Goal: Check status: Check status

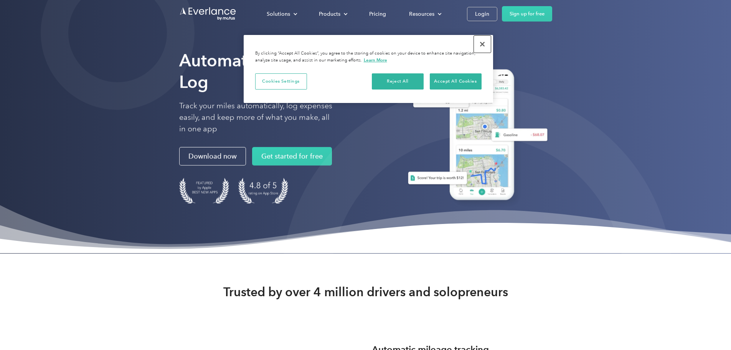
click at [480, 44] on button "Close" at bounding box center [482, 44] width 17 height 17
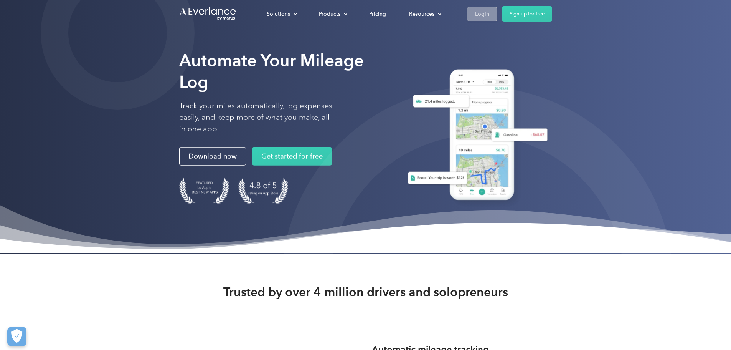
click at [497, 8] on link "Login" at bounding box center [482, 14] width 30 height 14
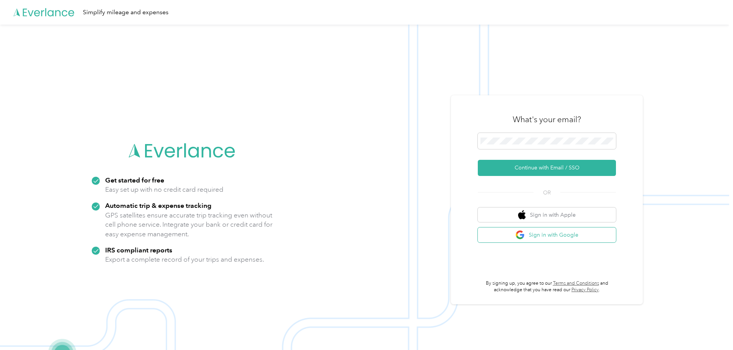
click at [525, 234] on img "button" at bounding box center [520, 235] width 10 height 10
click at [554, 236] on button "Sign in with Google" at bounding box center [547, 234] width 138 height 15
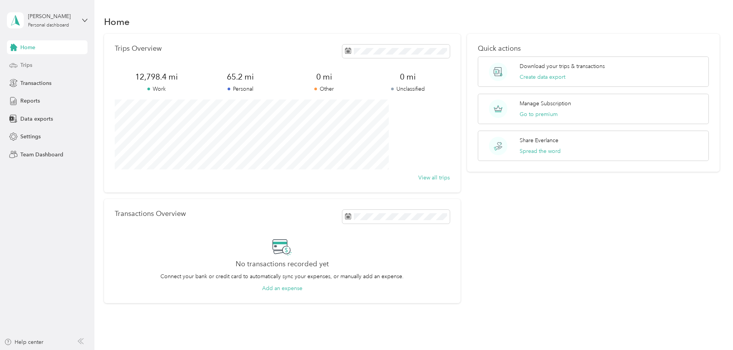
click at [20, 63] on div "Trips" at bounding box center [47, 65] width 81 height 14
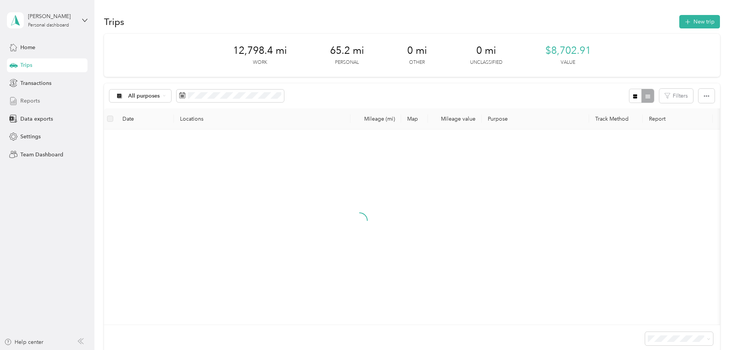
click at [52, 102] on div "Reports" at bounding box center [47, 101] width 81 height 14
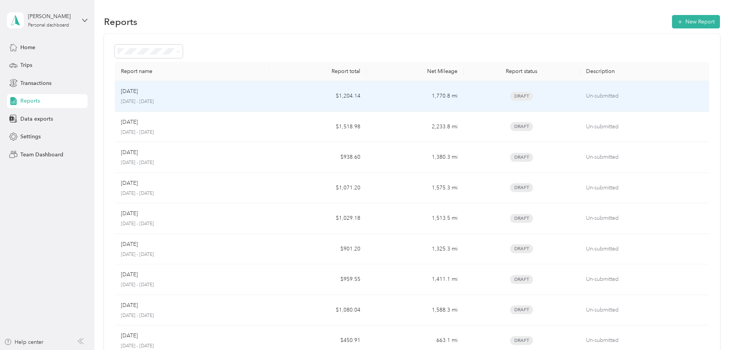
click at [220, 89] on div "Aug 2025" at bounding box center [192, 91] width 143 height 8
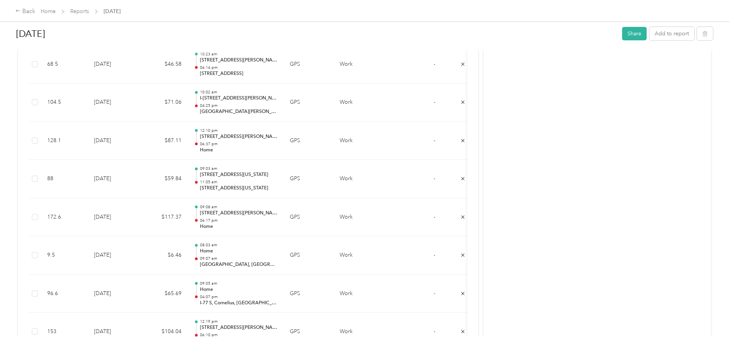
scroll to position [839, 0]
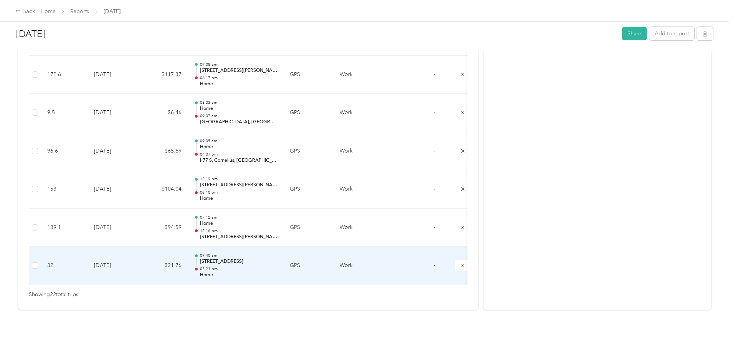
click at [333, 252] on td "GPS" at bounding box center [309, 265] width 50 height 38
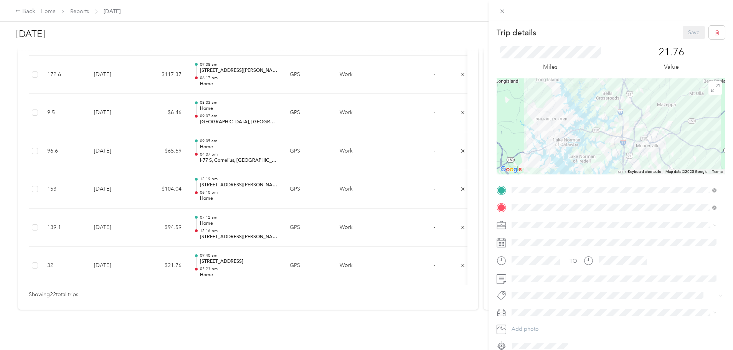
click at [203, 218] on div "Trip details Save This trip cannot be edited because it is either under review,…" at bounding box center [366, 175] width 733 height 350
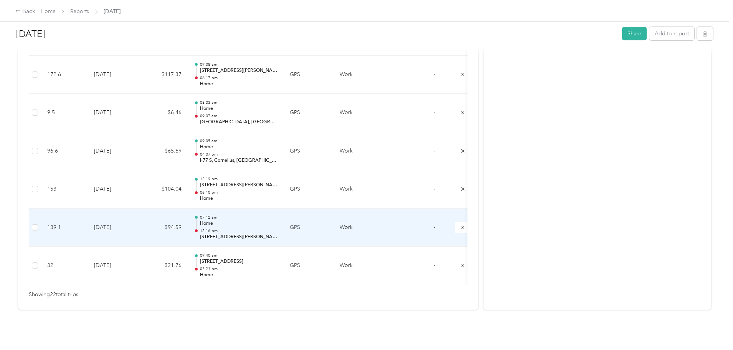
click at [188, 210] on td "$94.59" at bounding box center [165, 227] width 46 height 38
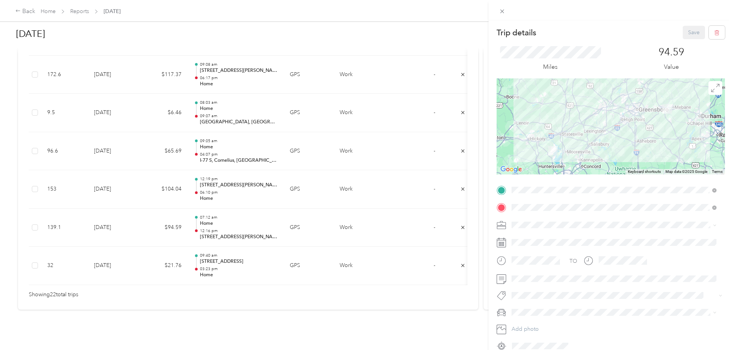
drag, startPoint x: 213, startPoint y: 180, endPoint x: 206, endPoint y: 180, distance: 6.5
click at [213, 180] on div "Trip details Save This trip cannot be edited because it is either under review,…" at bounding box center [366, 175] width 733 height 350
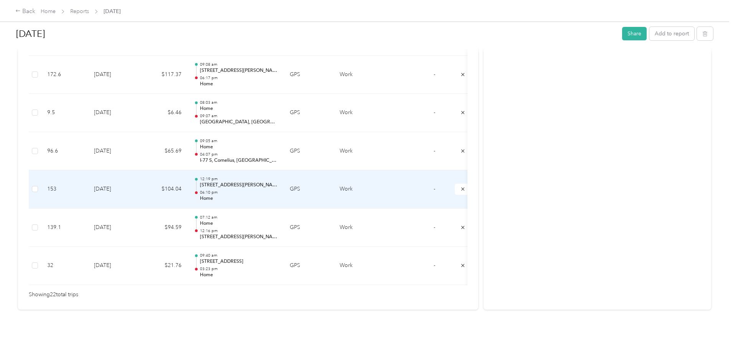
click at [142, 176] on td "8-5-2025" at bounding box center [115, 189] width 54 height 38
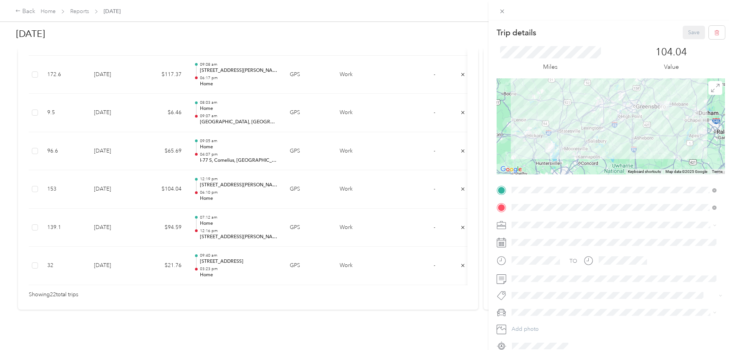
click at [213, 137] on div "Trip details Save This trip cannot be edited because it is either under review,…" at bounding box center [366, 175] width 733 height 350
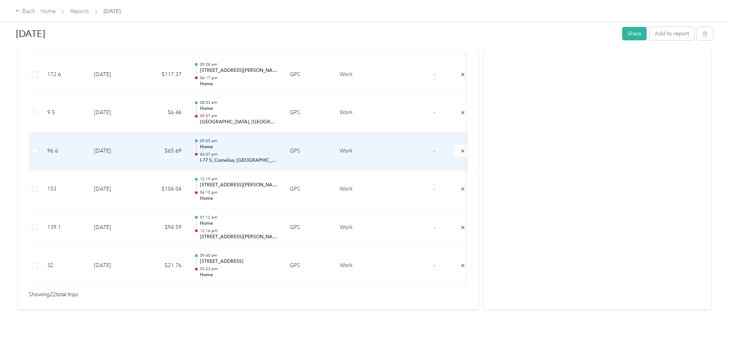
click at [188, 136] on td "$65.69" at bounding box center [165, 151] width 46 height 38
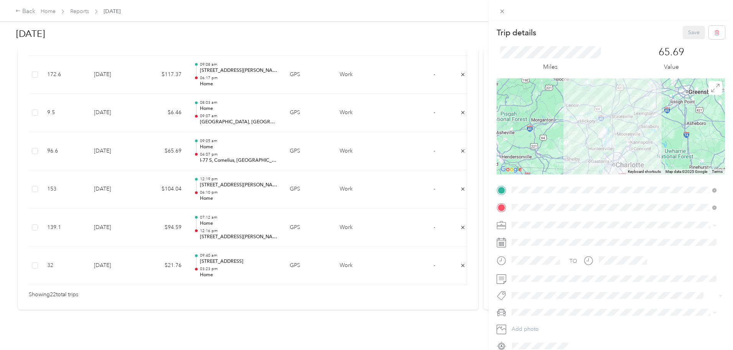
click at [201, 108] on div "Trip details Save This trip cannot be edited because it is either under review,…" at bounding box center [366, 175] width 733 height 350
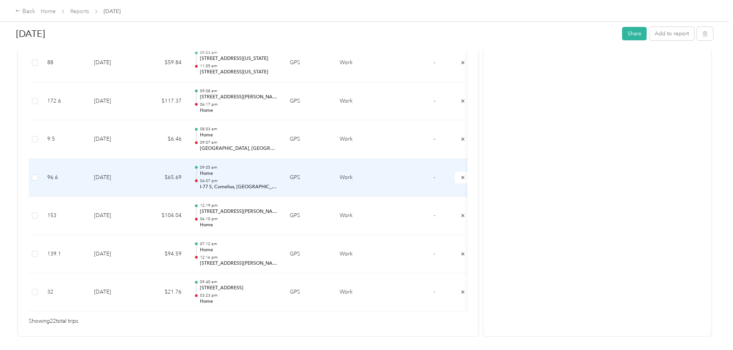
scroll to position [801, 0]
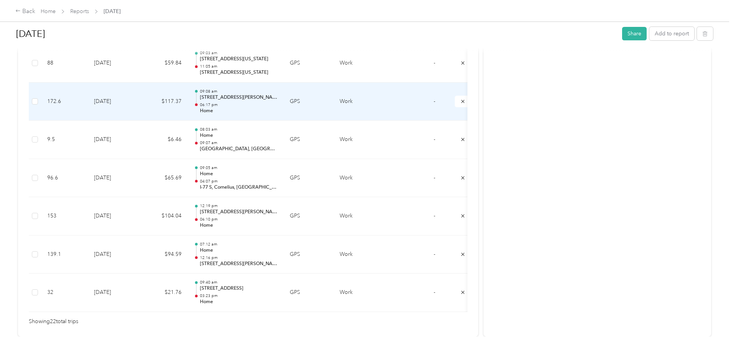
click at [277, 109] on p "Home" at bounding box center [239, 110] width 78 height 7
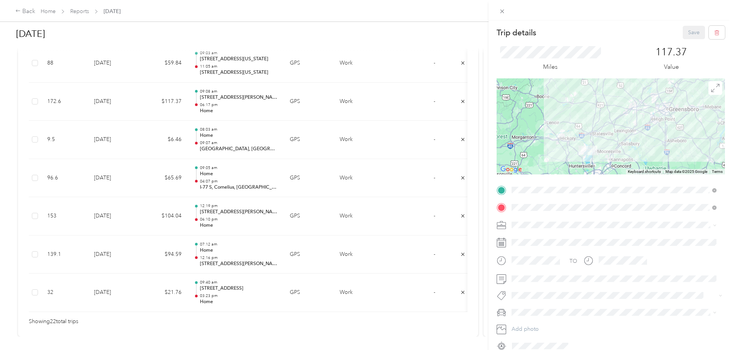
click at [211, 79] on div "Trip details Save This trip cannot be edited because it is either under review,…" at bounding box center [366, 175] width 733 height 350
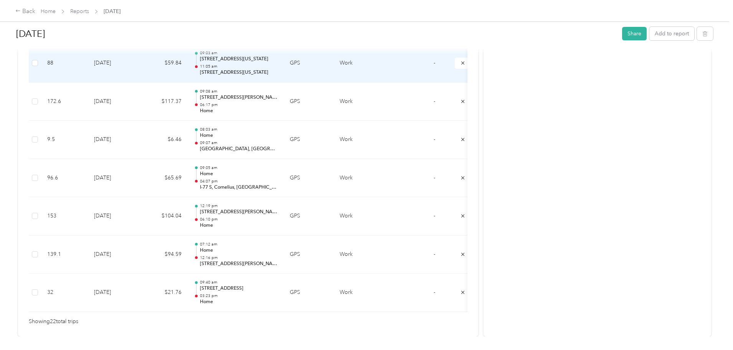
click at [188, 65] on td "$59.84" at bounding box center [165, 63] width 46 height 38
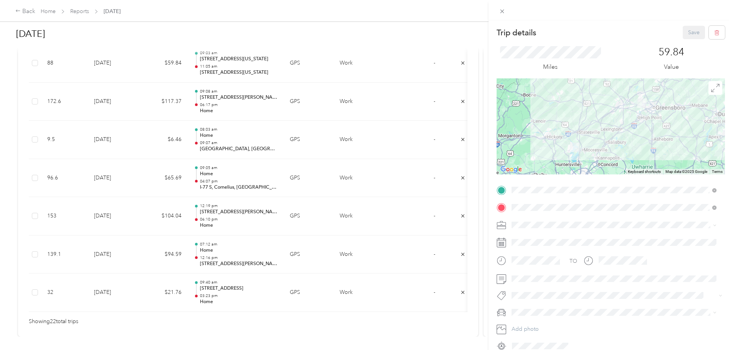
click at [53, 111] on div "Trip details Save This trip cannot be edited because it is either under review,…" at bounding box center [366, 175] width 733 height 350
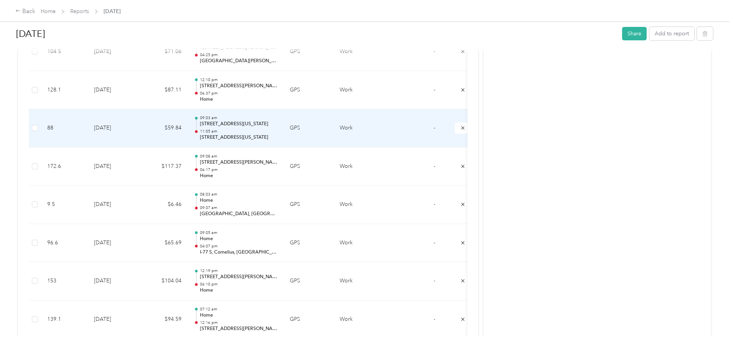
scroll to position [724, 0]
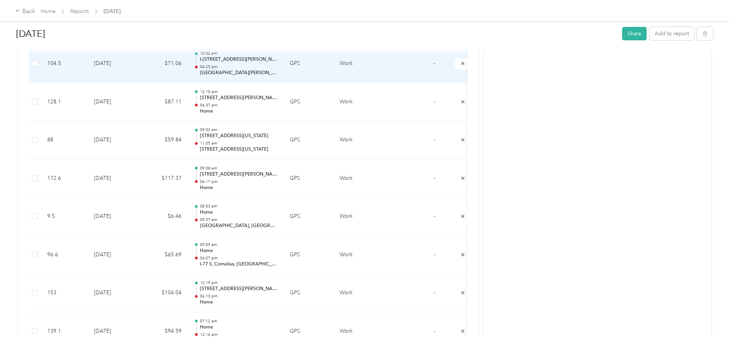
click at [142, 68] on td "8-14-2025" at bounding box center [115, 64] width 54 height 38
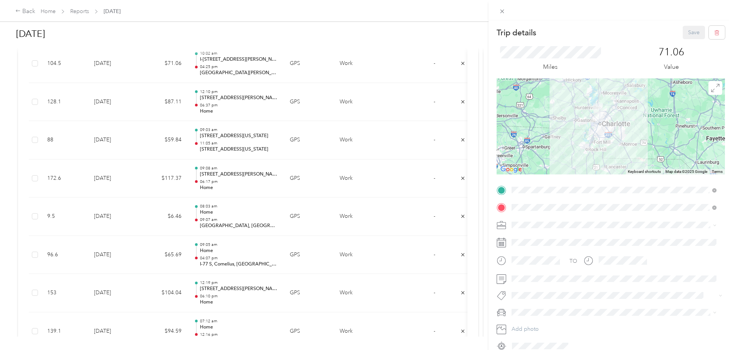
click at [403, 147] on div "Trip details Save This trip cannot be edited because it is either under review,…" at bounding box center [366, 175] width 733 height 350
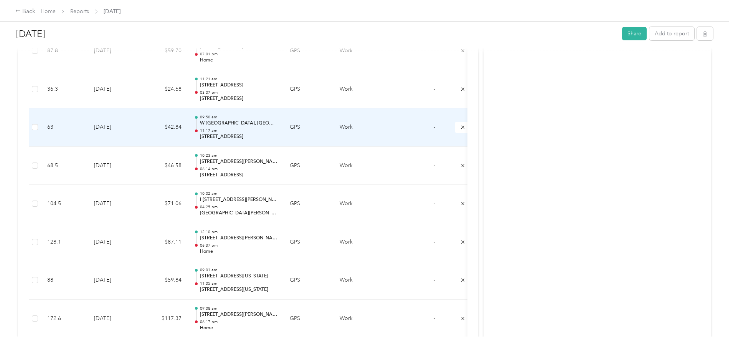
scroll to position [571, 0]
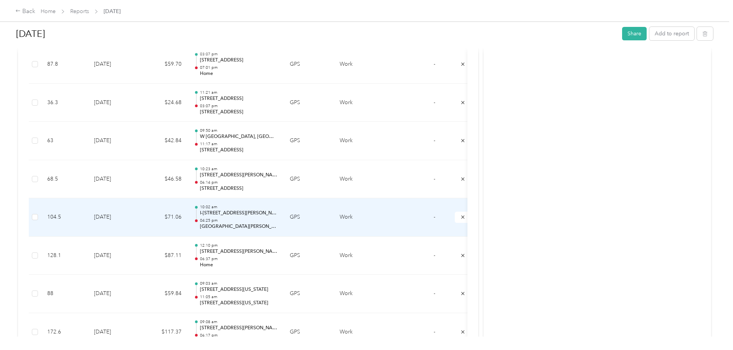
click at [188, 207] on td "$71.06" at bounding box center [165, 217] width 46 height 38
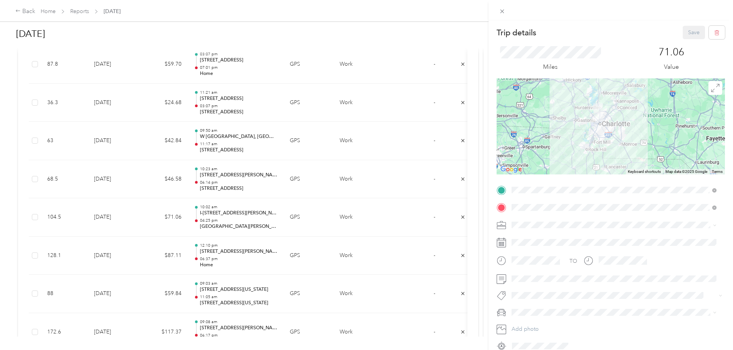
click at [189, 153] on div "Trip details Save This trip cannot be edited because it is either under review,…" at bounding box center [366, 175] width 733 height 350
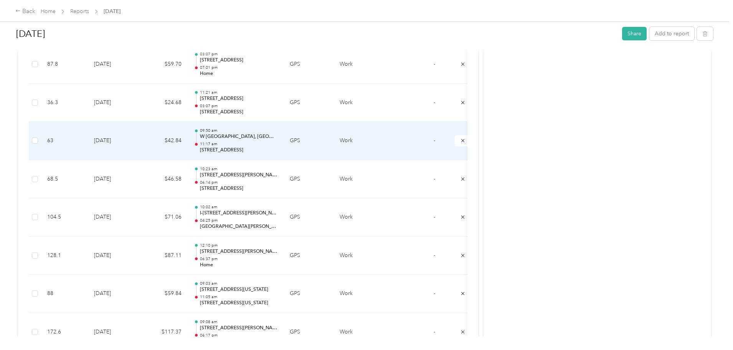
click at [142, 143] on td "8-19-2025" at bounding box center [115, 141] width 54 height 38
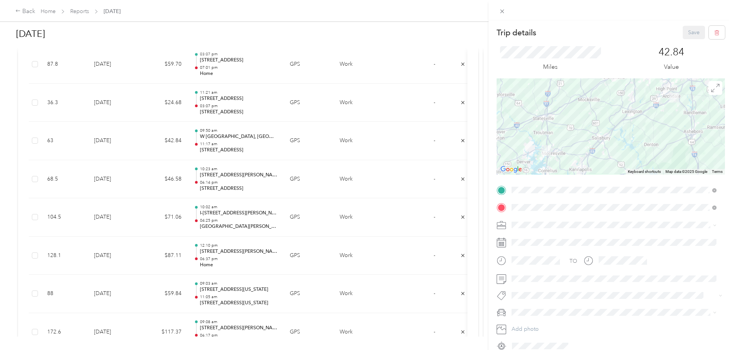
click at [214, 174] on div "Trip details Save This trip cannot be edited because it is either under review,…" at bounding box center [366, 175] width 733 height 350
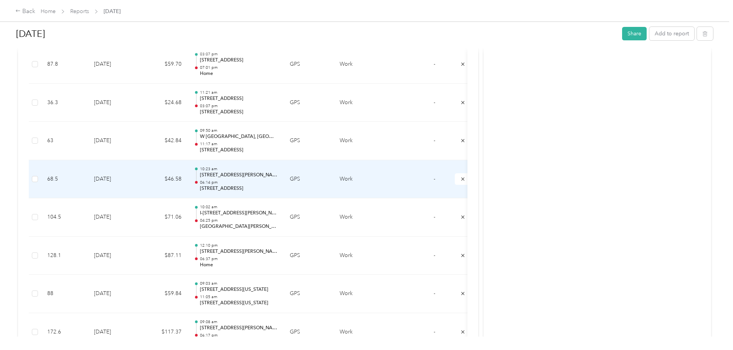
click at [188, 177] on td "$46.58" at bounding box center [165, 179] width 46 height 38
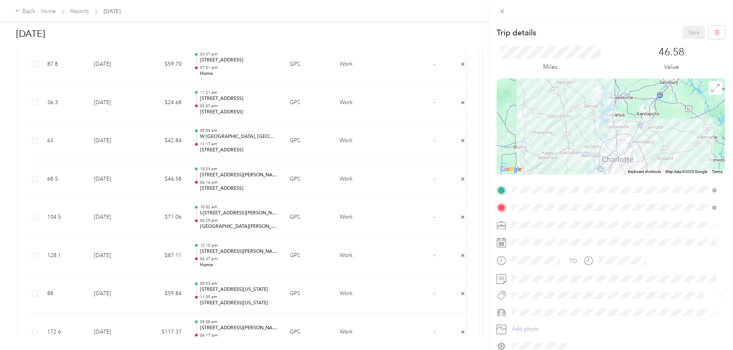
click at [224, 135] on div "Trip details Save This trip cannot be edited because it is either under review,…" at bounding box center [366, 175] width 733 height 350
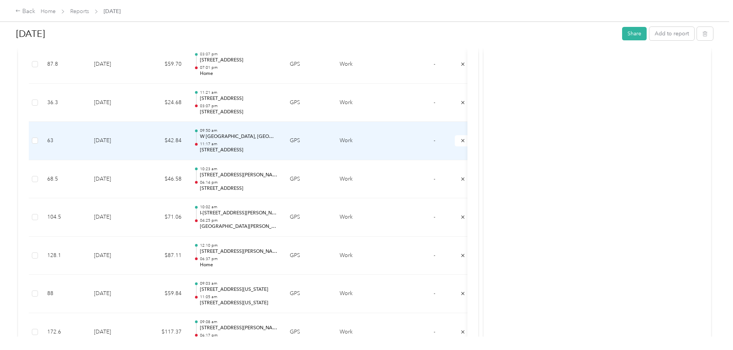
click at [188, 140] on td "$42.84" at bounding box center [165, 141] width 46 height 38
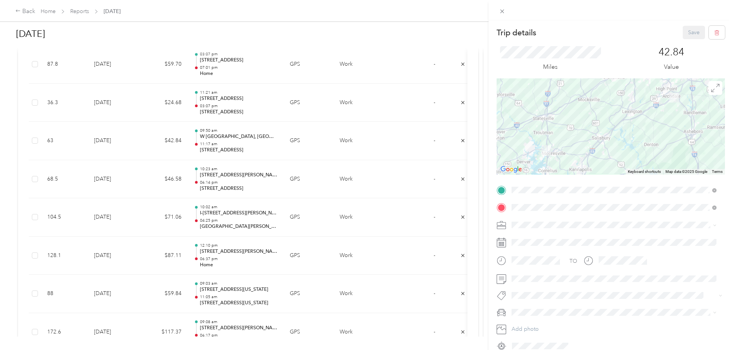
click at [211, 196] on div "Trip details Save This trip cannot be edited because it is either under review,…" at bounding box center [366, 175] width 733 height 350
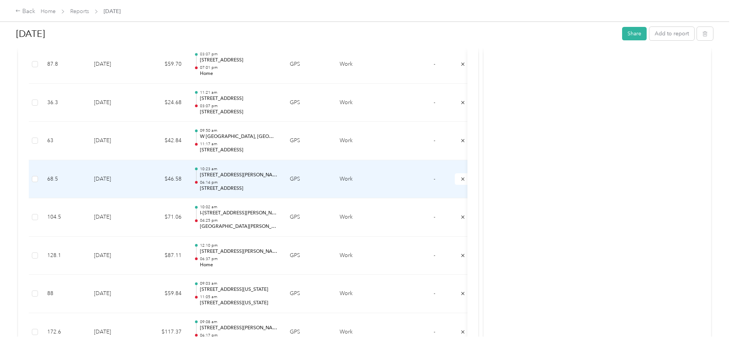
click at [142, 175] on td "8-15-2025" at bounding box center [115, 179] width 54 height 38
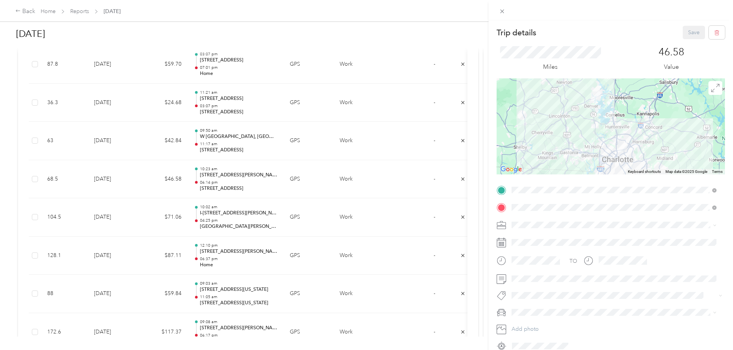
click at [201, 155] on div "Trip details Save This trip cannot be edited because it is either under review,…" at bounding box center [366, 175] width 733 height 350
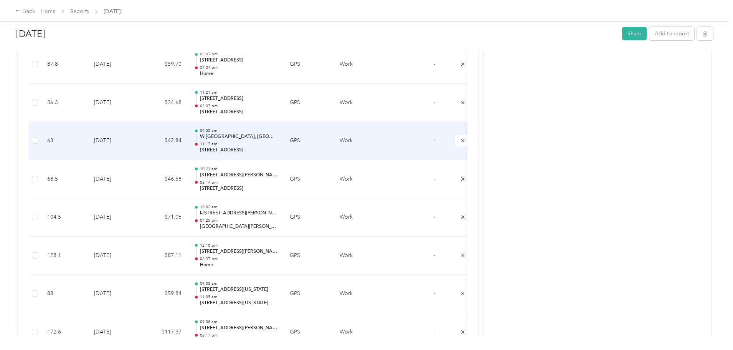
click at [142, 142] on td "8-19-2025" at bounding box center [115, 141] width 54 height 38
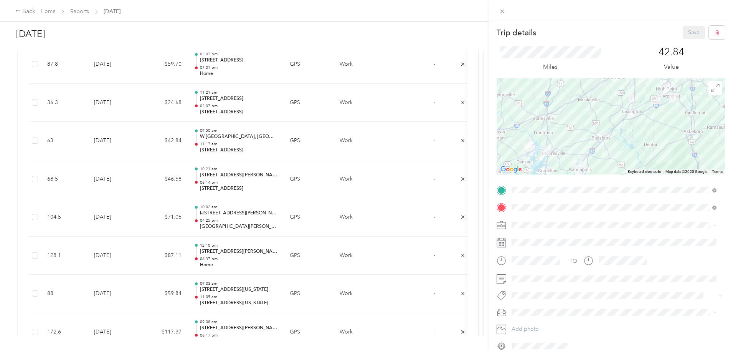
click at [196, 107] on div "Trip details Save This trip cannot be edited because it is either under review,…" at bounding box center [366, 175] width 733 height 350
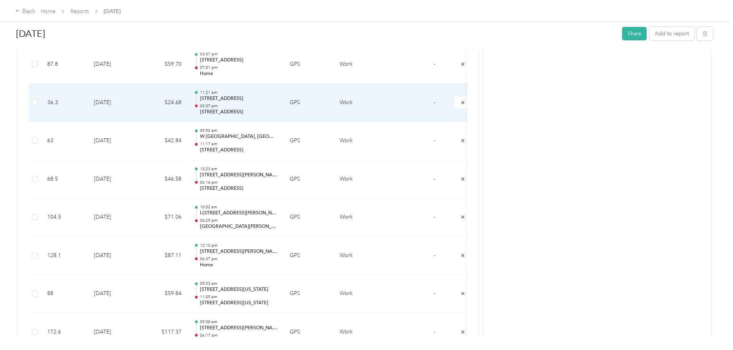
click at [142, 100] on td "8-19-2025" at bounding box center [115, 103] width 54 height 38
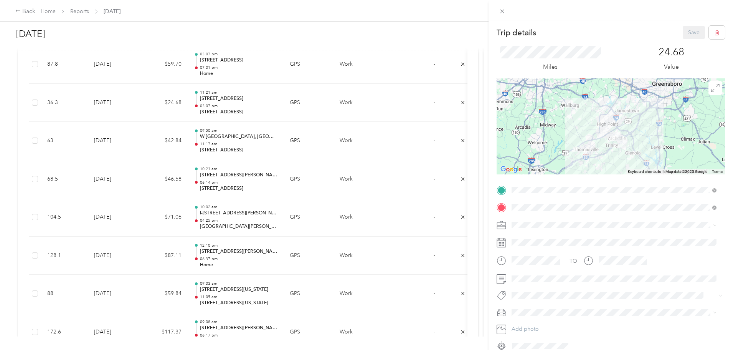
click at [202, 69] on div "Trip details Save This trip cannot be edited because it is either under review,…" at bounding box center [366, 175] width 733 height 350
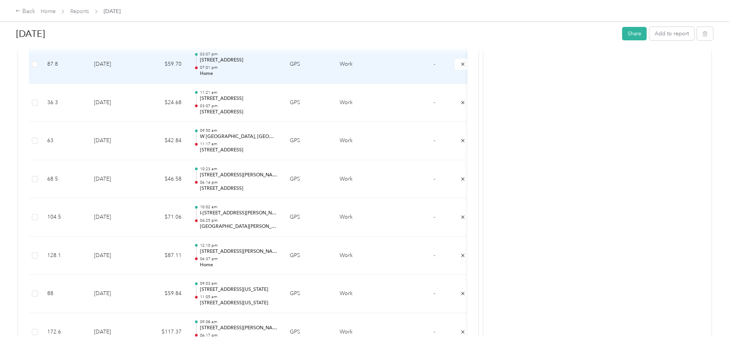
click at [142, 69] on td "8-19-2025" at bounding box center [115, 64] width 54 height 38
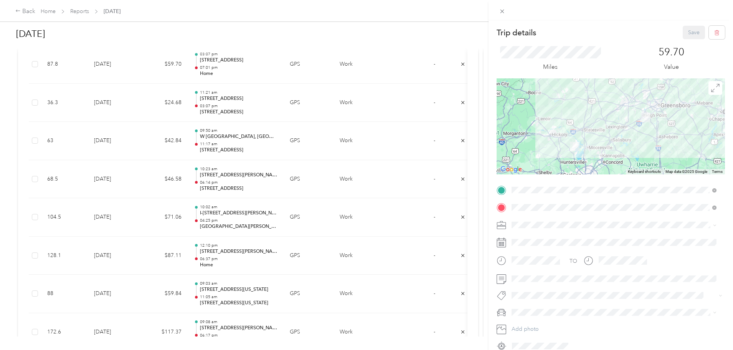
click at [72, 131] on div "Trip details Save This trip cannot be edited because it is either under review,…" at bounding box center [366, 175] width 733 height 350
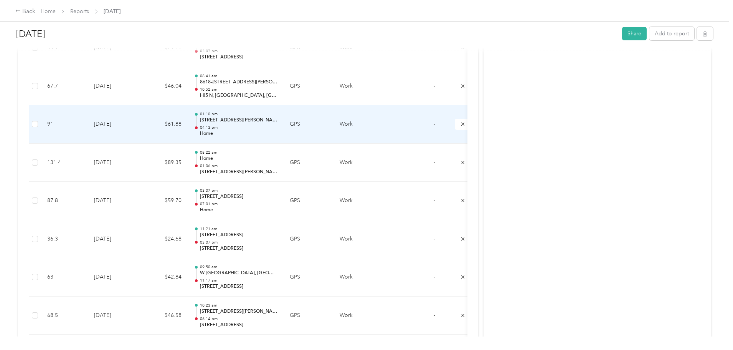
scroll to position [417, 0]
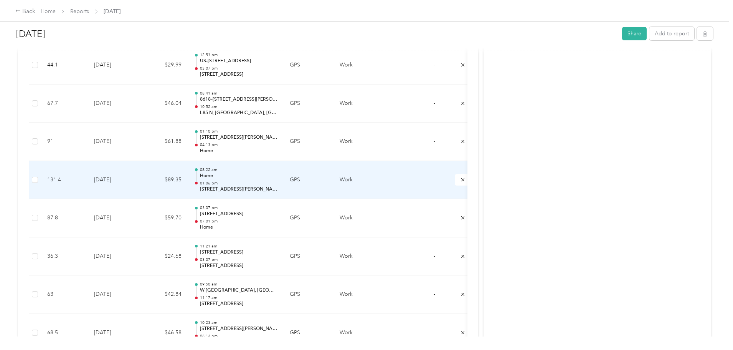
click at [142, 172] on td "8-20-2025" at bounding box center [115, 180] width 54 height 38
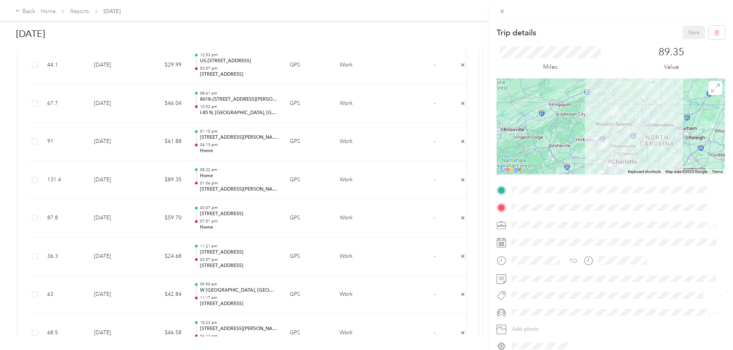
click at [196, 152] on div "Trip details Save This trip cannot be edited because it is either under review,…" at bounding box center [366, 175] width 733 height 350
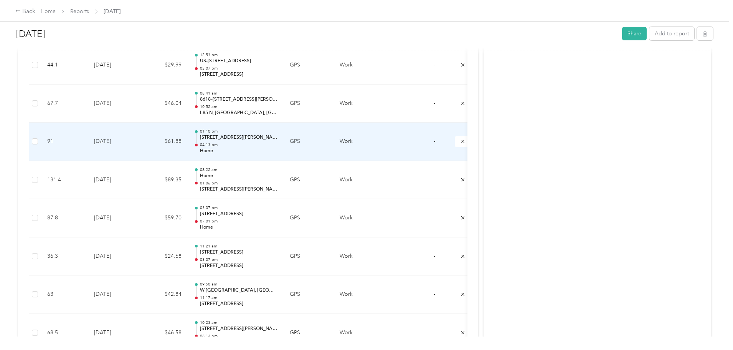
click at [142, 147] on td "8-20-2025" at bounding box center [115, 141] width 54 height 38
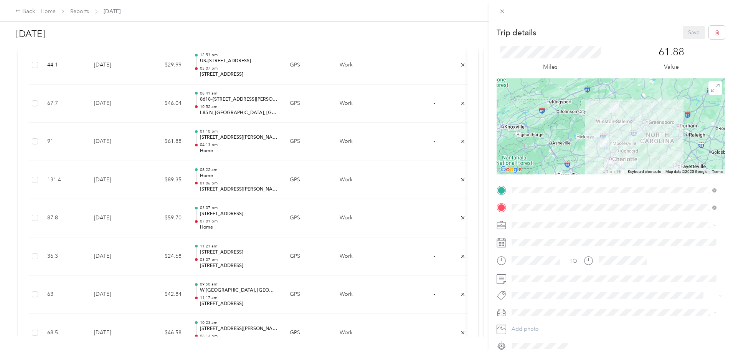
click at [209, 104] on div "Trip details Save This trip cannot be edited because it is either under review,…" at bounding box center [366, 175] width 733 height 350
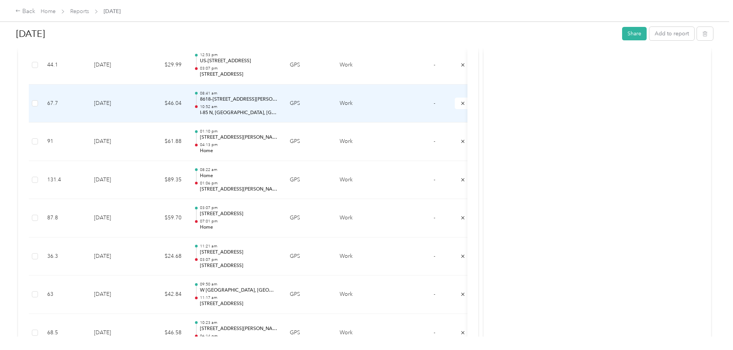
click at [188, 102] on td "$46.04" at bounding box center [165, 103] width 46 height 38
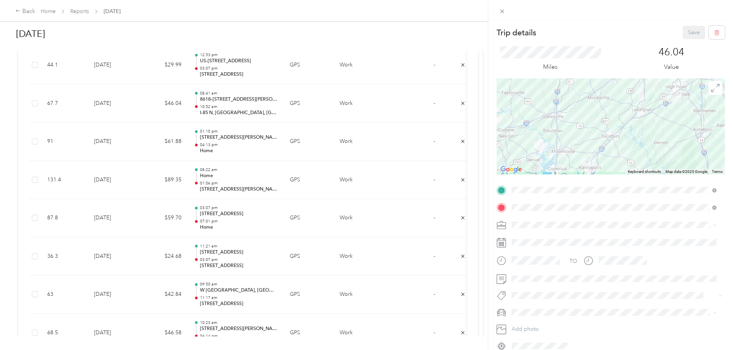
click at [80, 101] on div "Trip details Save This trip cannot be edited because it is either under review,…" at bounding box center [366, 175] width 733 height 350
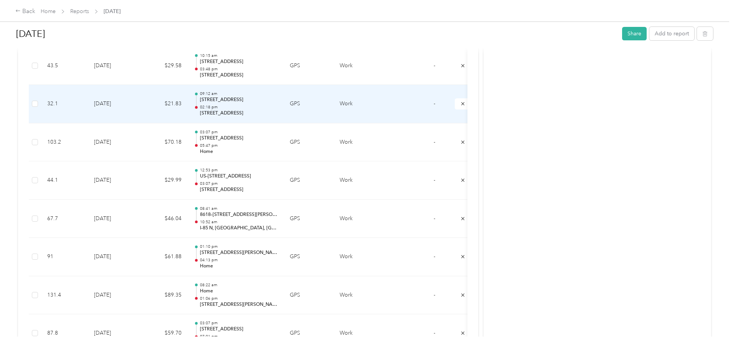
scroll to position [264, 0]
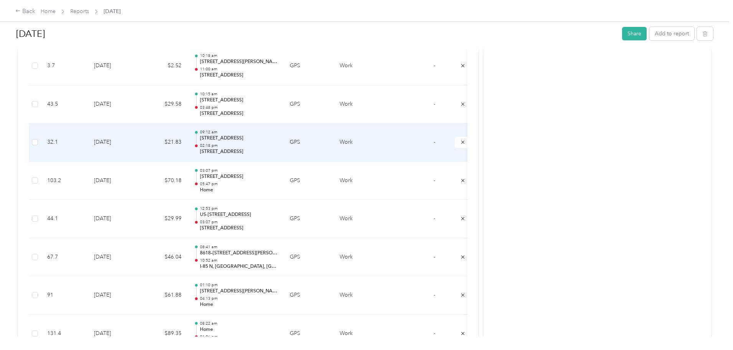
click at [188, 129] on td "$21.83" at bounding box center [165, 142] width 46 height 38
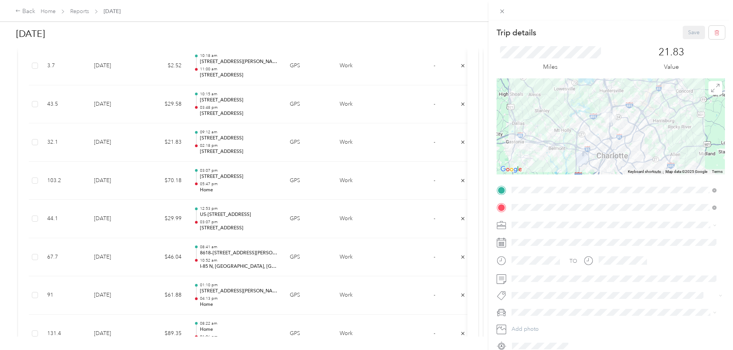
click at [99, 166] on div "Trip details Save This trip cannot be edited because it is either under review,…" at bounding box center [366, 175] width 733 height 350
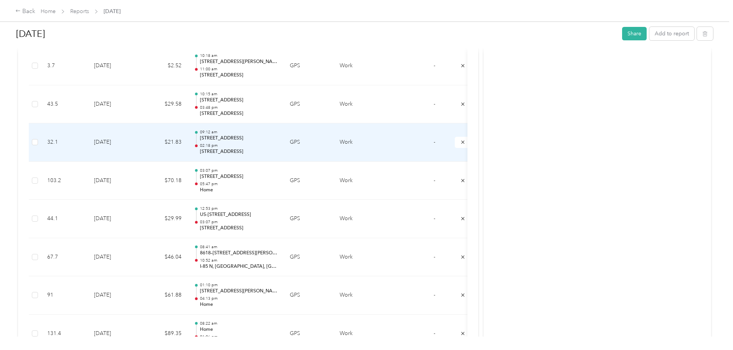
scroll to position [225, 0]
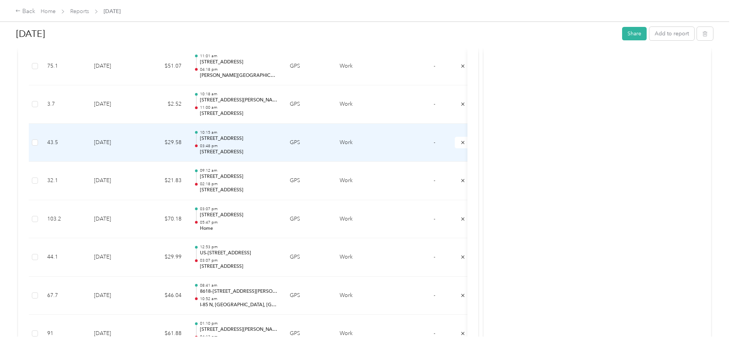
click at [142, 142] on td "8-26-2025" at bounding box center [115, 143] width 54 height 38
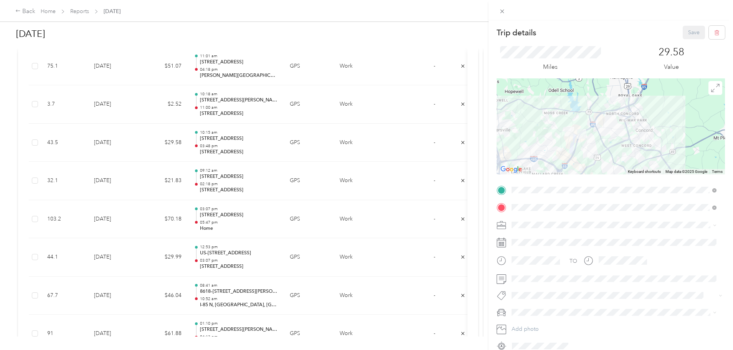
click at [52, 152] on div "Trip details Save This trip cannot be edited because it is either under review,…" at bounding box center [366, 175] width 733 height 350
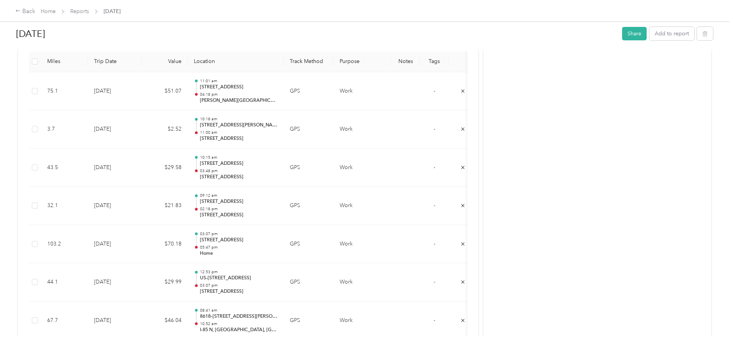
scroll to position [187, 0]
